Goal: Check status

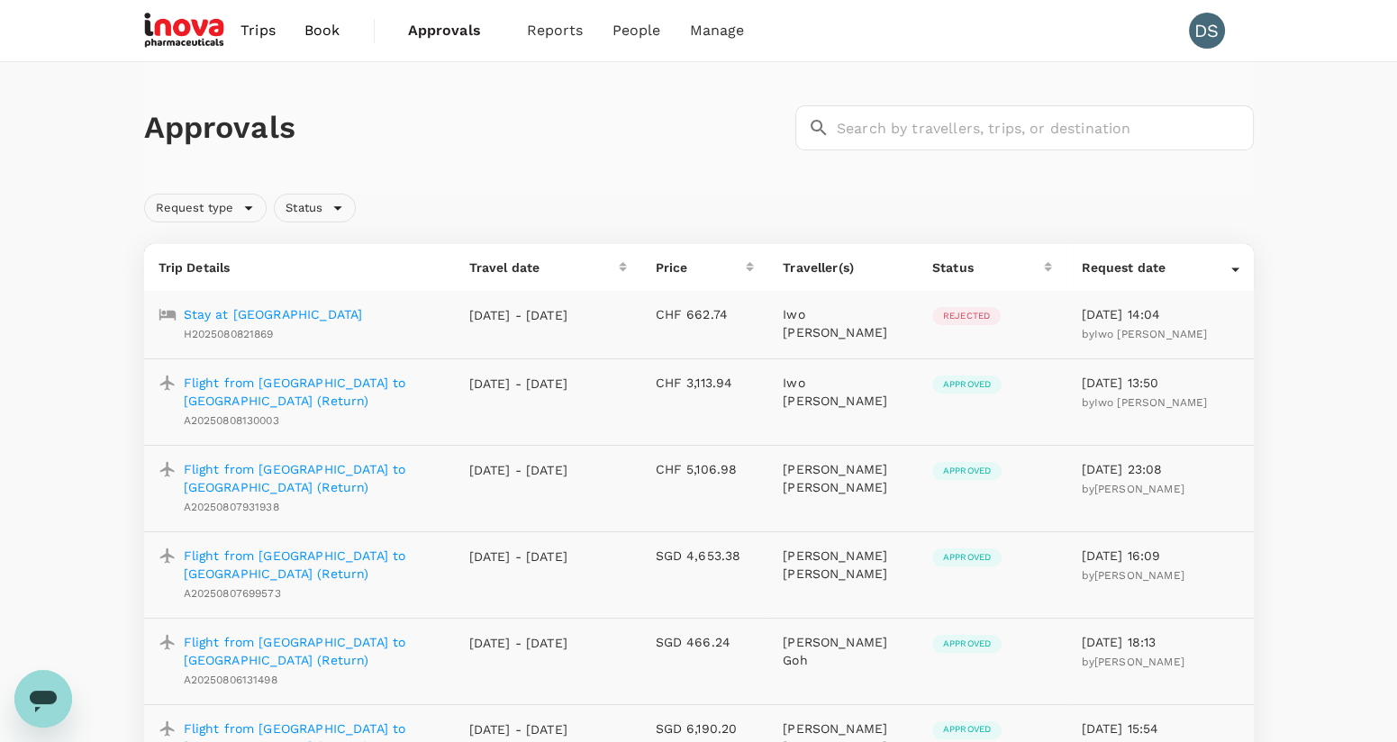
click at [461, 23] on span "Approvals" at bounding box center [453, 31] width 90 height 22
click at [446, 29] on span "Approvals" at bounding box center [453, 31] width 90 height 22
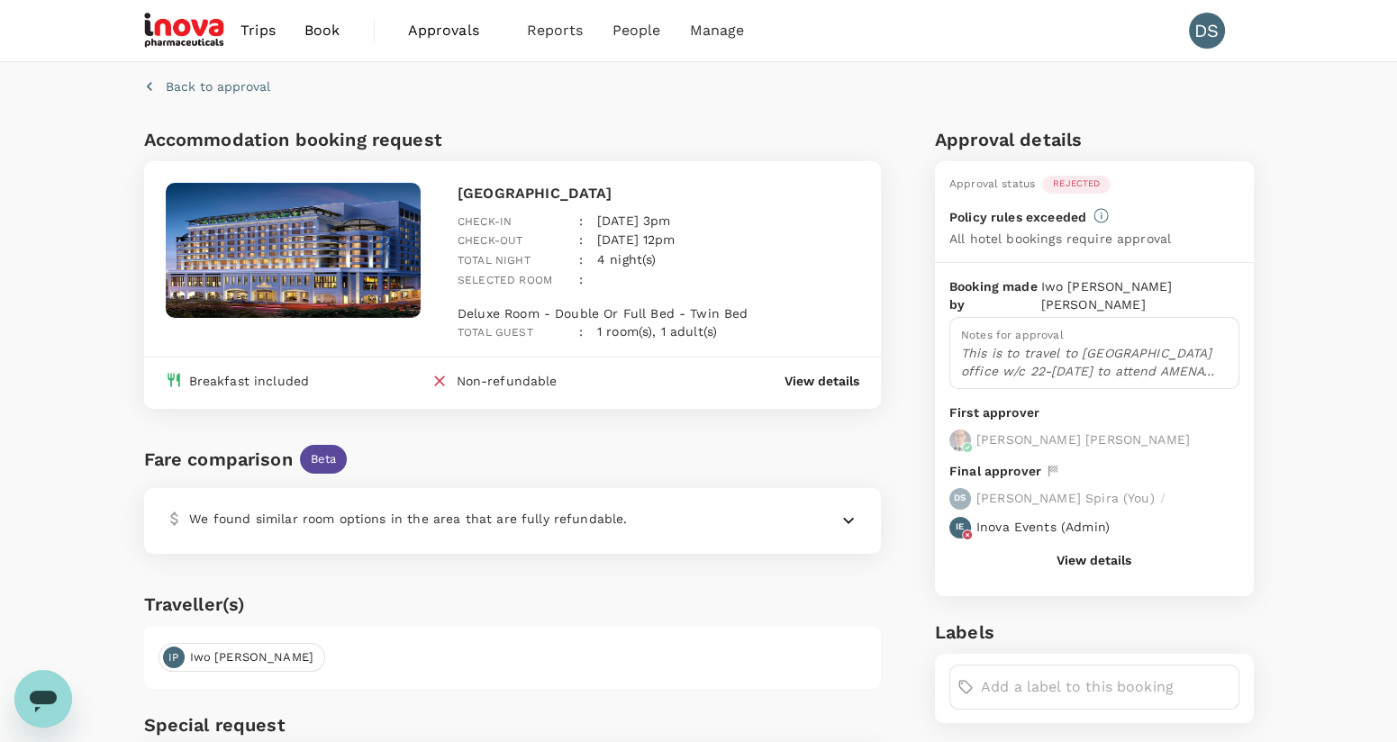
click at [1089, 553] on button "View details" at bounding box center [1094, 560] width 75 height 14
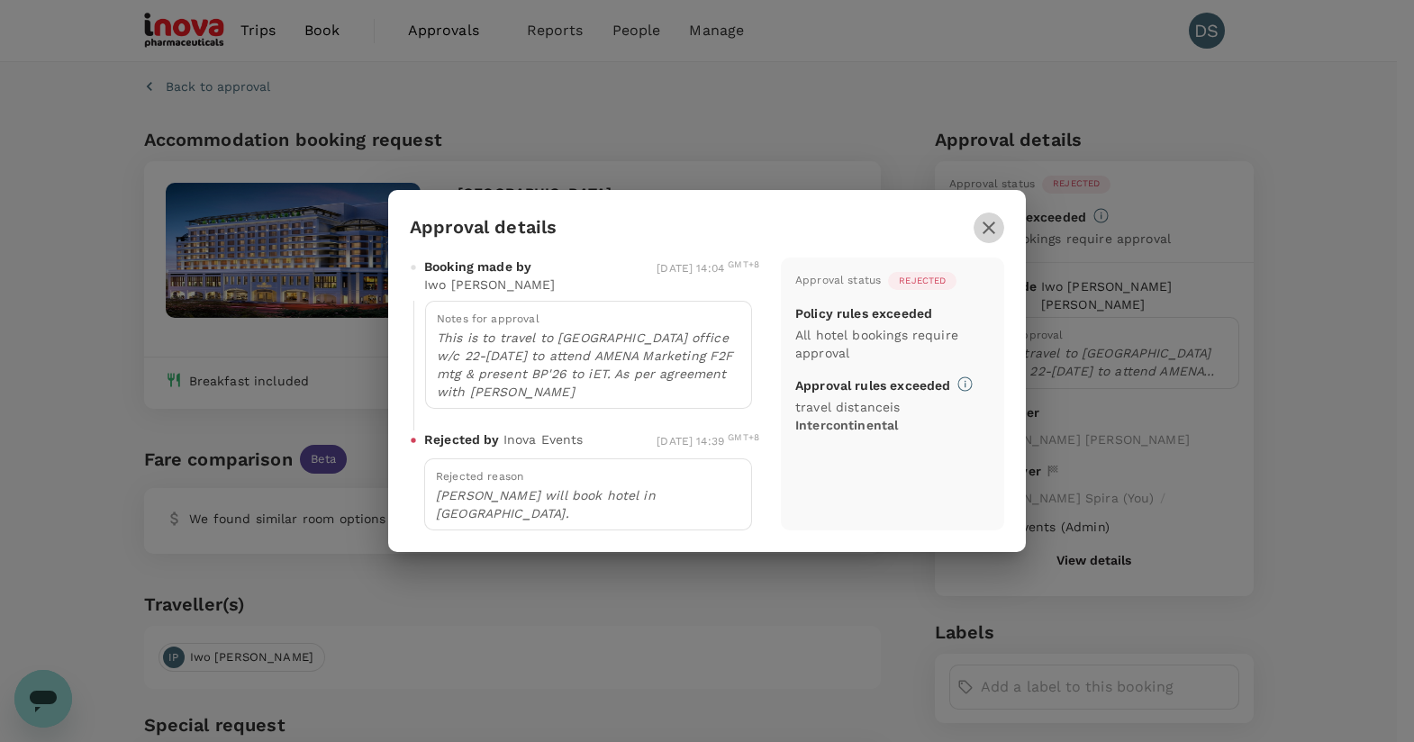
click at [991, 239] on icon "button" at bounding box center [989, 228] width 22 height 22
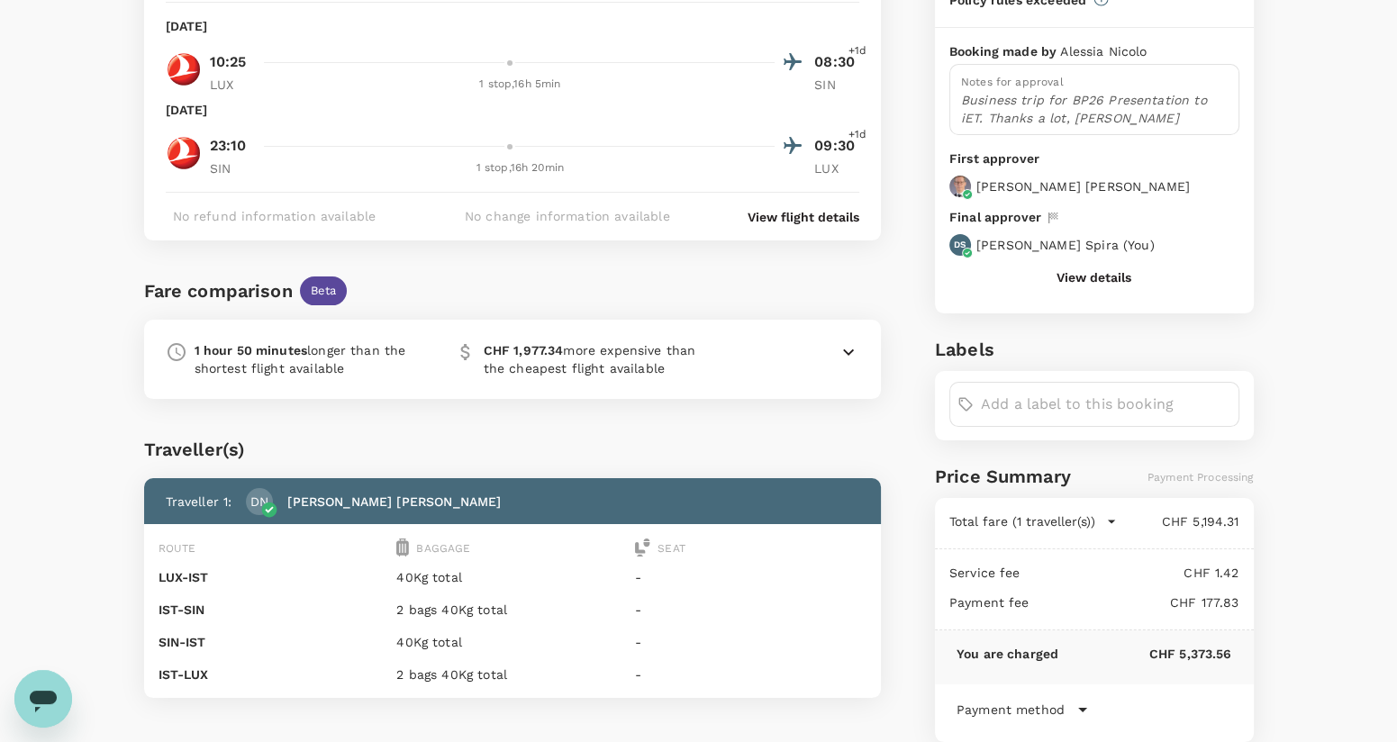
scroll to position [224, 0]
